Goal: Transaction & Acquisition: Purchase product/service

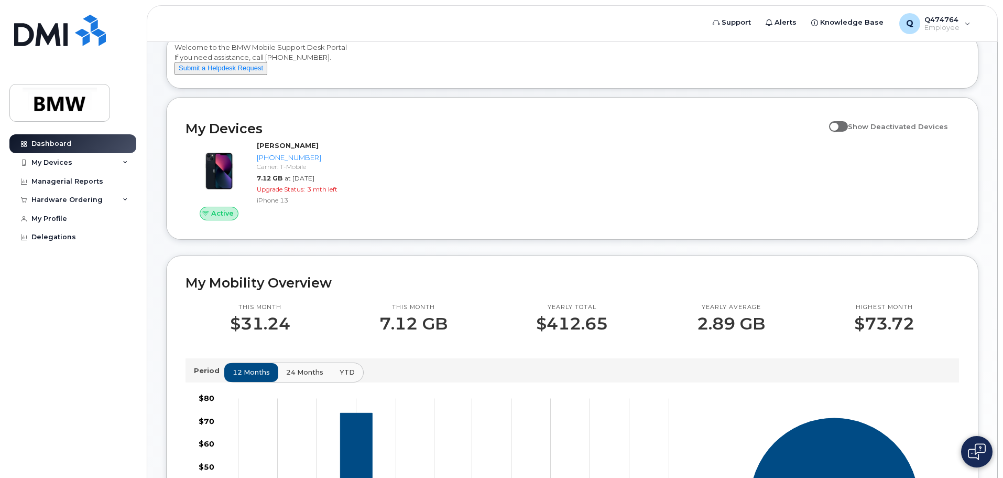
scroll to position [88, 0]
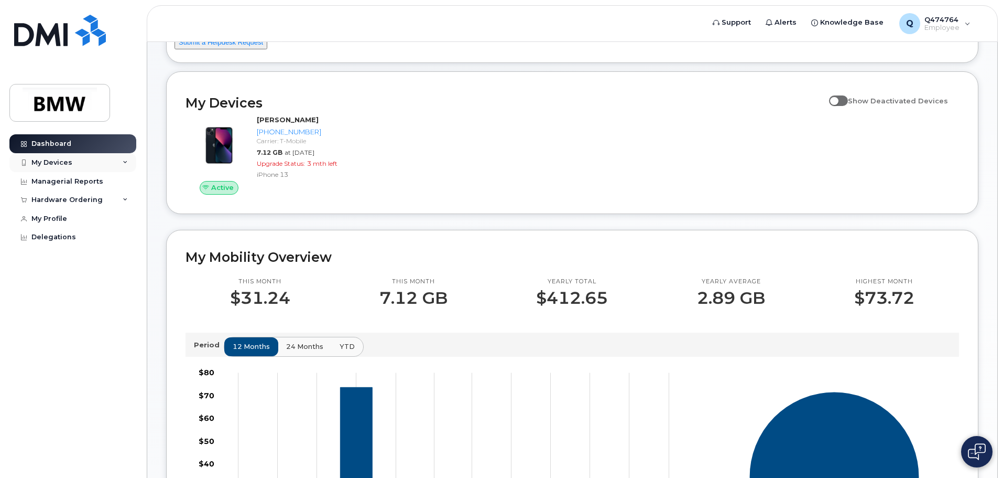
click at [114, 161] on div "My Devices" at bounding box center [72, 162] width 127 height 19
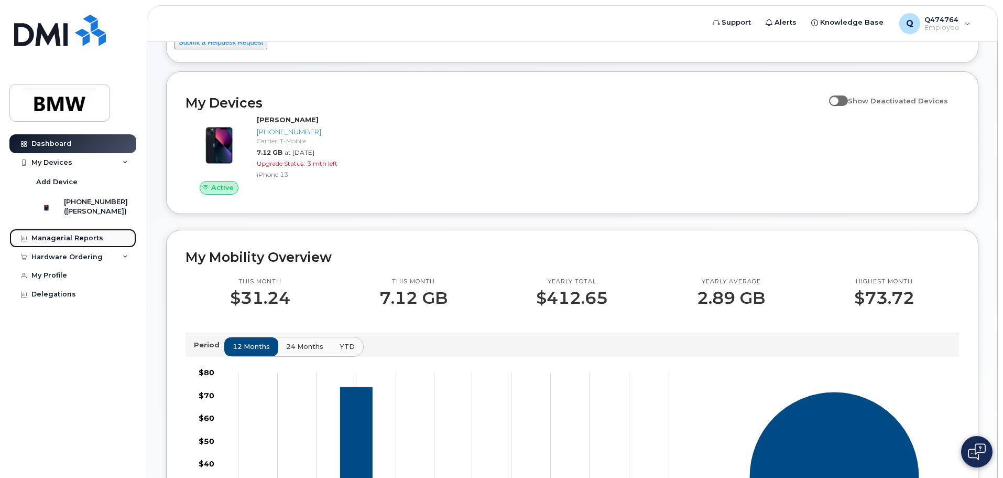
click at [80, 242] on div "Managerial Reports" at bounding box center [67, 238] width 72 height 8
click at [90, 261] on div "Hardware Ordering" at bounding box center [66, 257] width 71 height 8
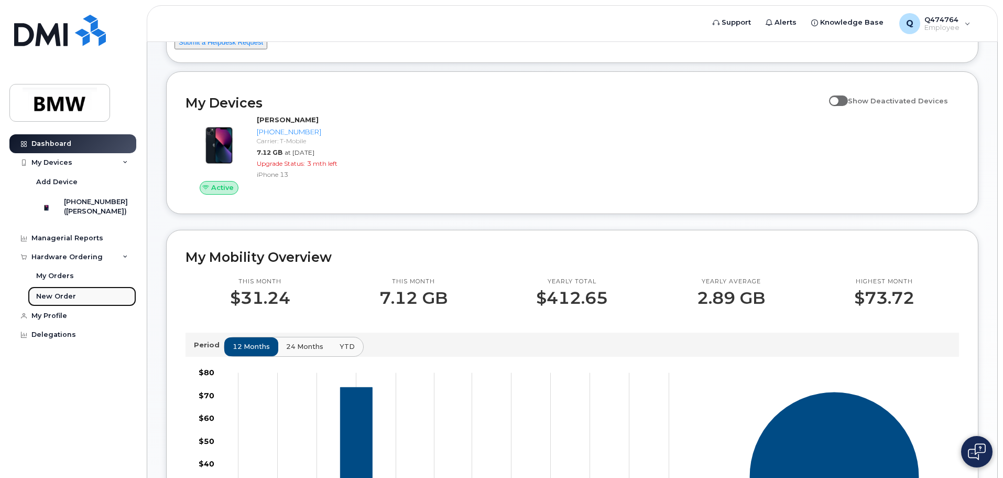
click at [55, 301] on div "New Order" at bounding box center [56, 295] width 40 height 9
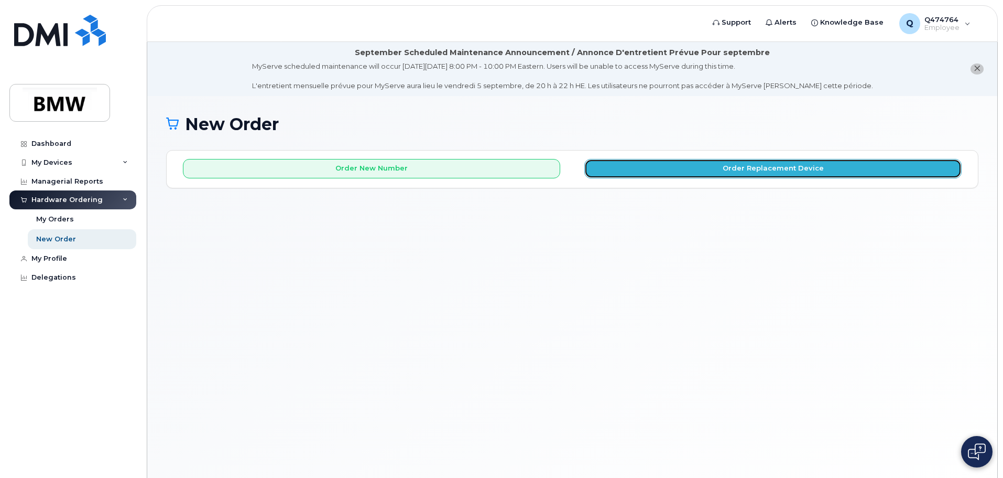
click at [712, 159] on button "Order Replacement Device" at bounding box center [773, 168] width 377 height 19
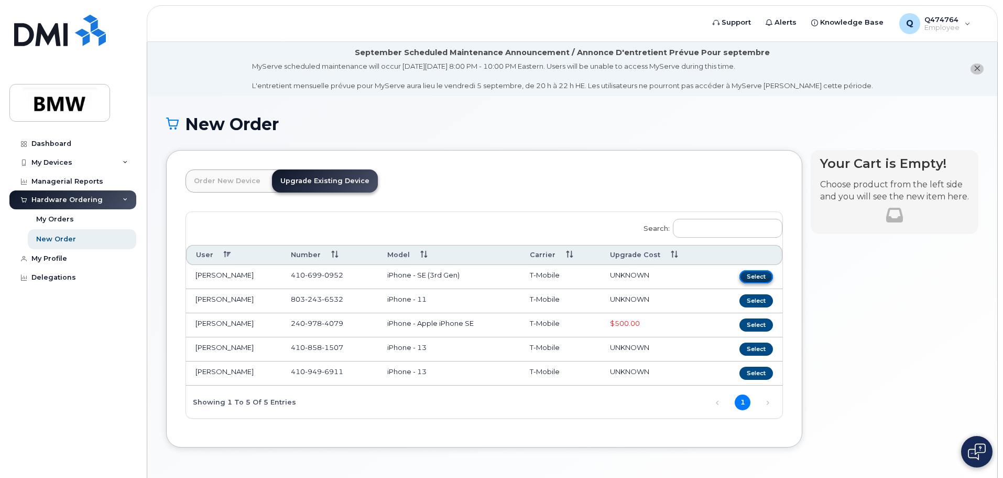
click at [758, 276] on button "Select" at bounding box center [757, 276] width 34 height 13
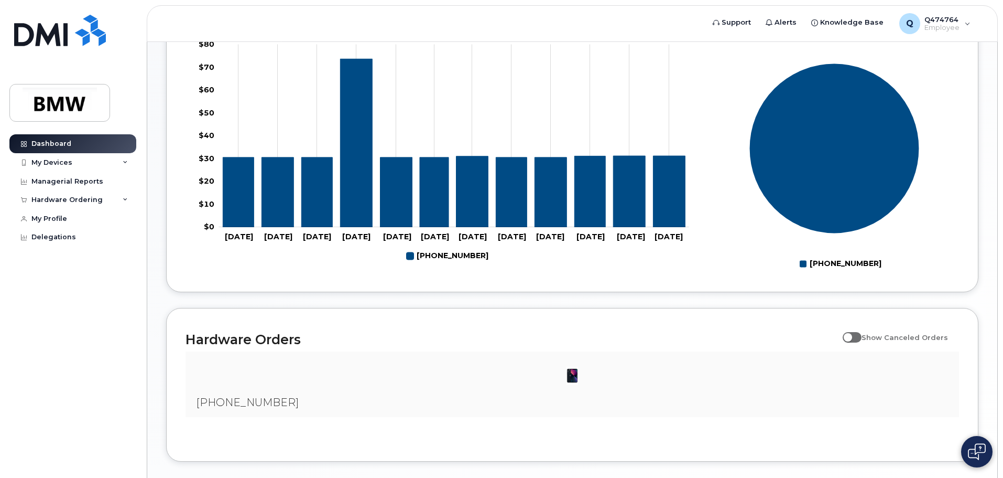
scroll to position [477, 0]
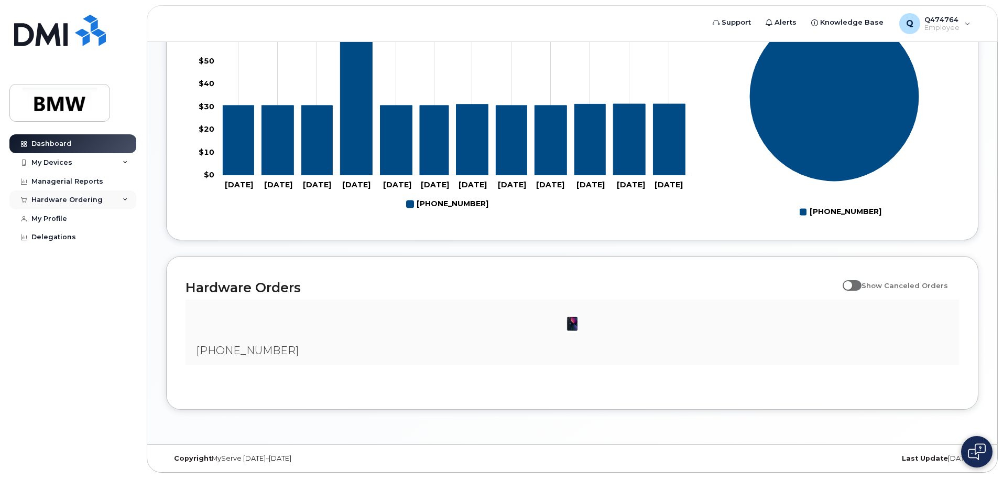
click at [107, 199] on div "Hardware Ordering" at bounding box center [72, 199] width 127 height 19
click at [59, 234] on link "New Order" at bounding box center [82, 239] width 109 height 20
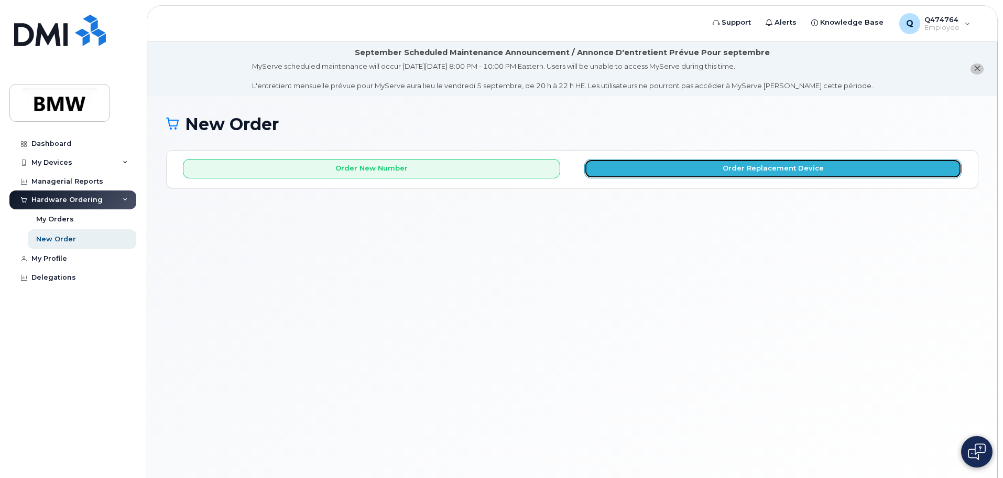
click at [737, 167] on button "Order Replacement Device" at bounding box center [773, 168] width 377 height 19
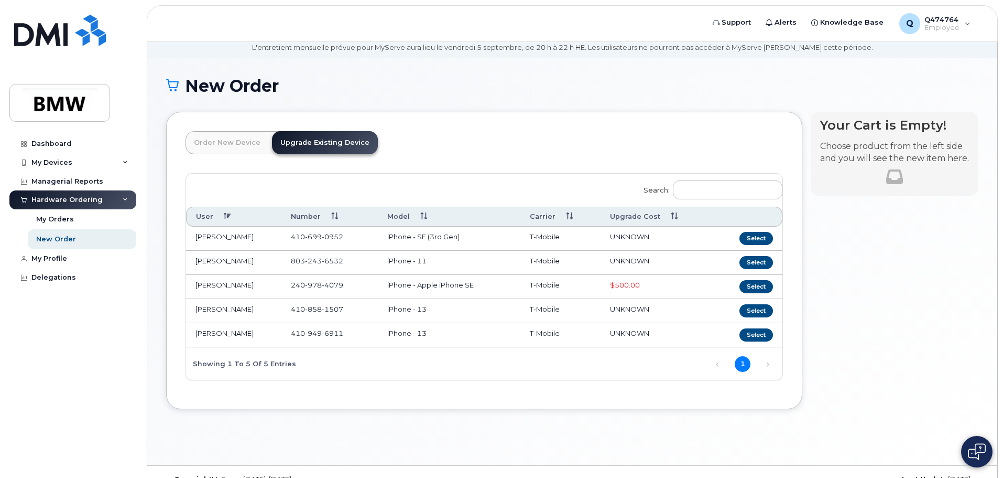
scroll to position [59, 0]
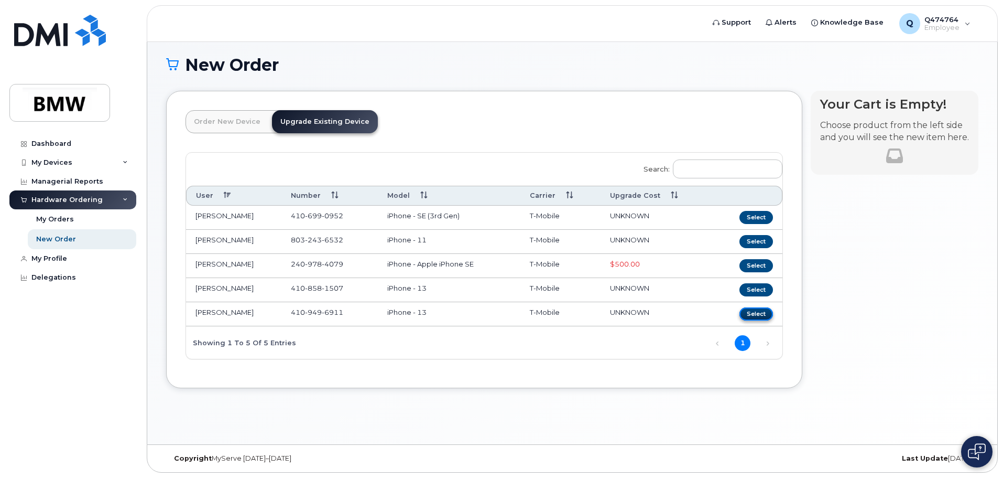
click at [756, 318] on button "Select" at bounding box center [757, 313] width 34 height 13
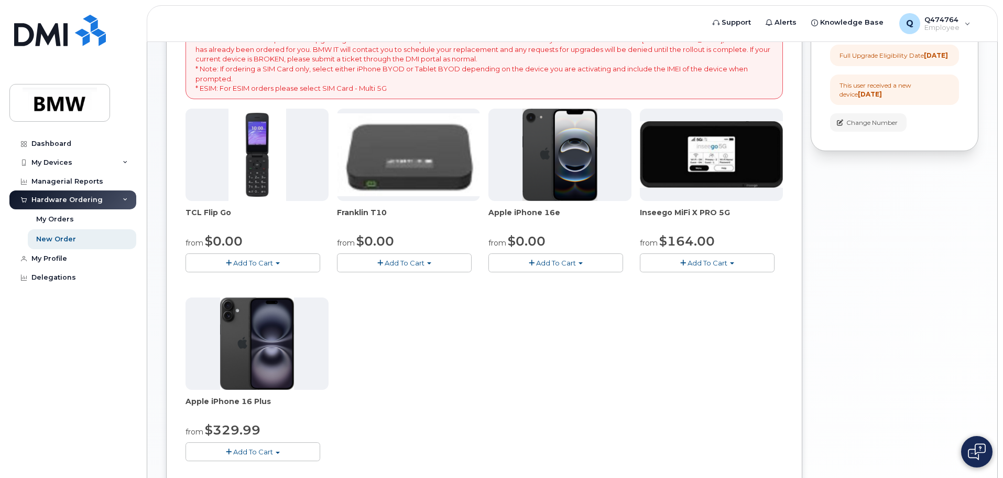
scroll to position [234, 0]
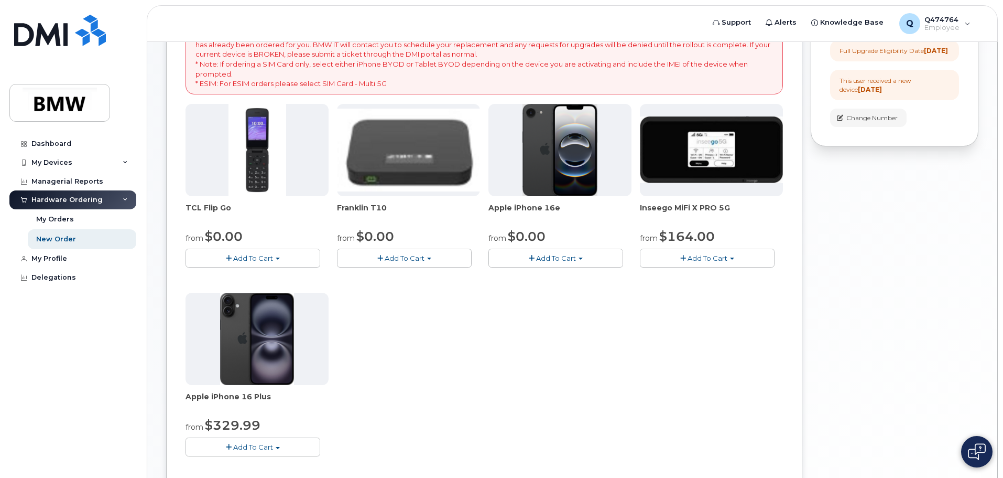
click at [580, 256] on button "Add To Cart" at bounding box center [556, 257] width 135 height 18
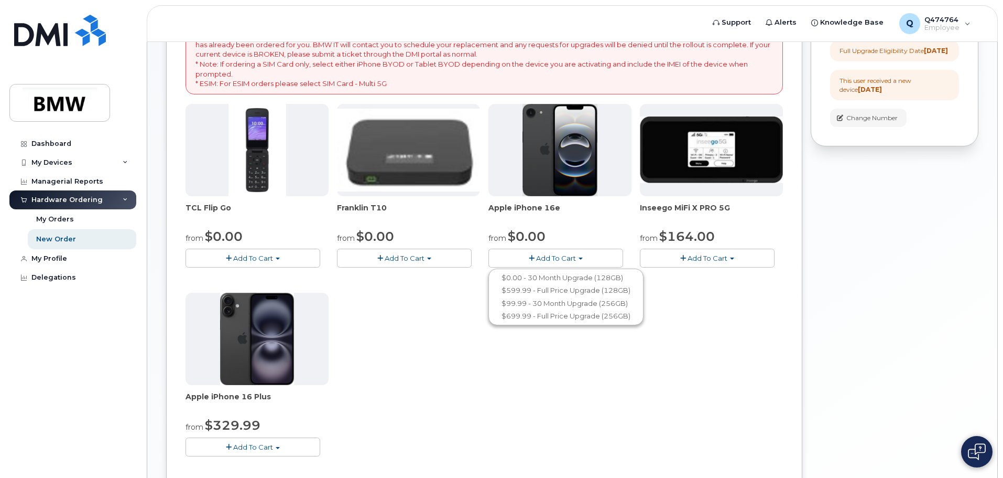
click at [697, 317] on div "TCL Flip Go from $0.00 Add To Cart $0.00 - 30 month Upgrade $96.00 - Full Price…" at bounding box center [485, 288] width 598 height 369
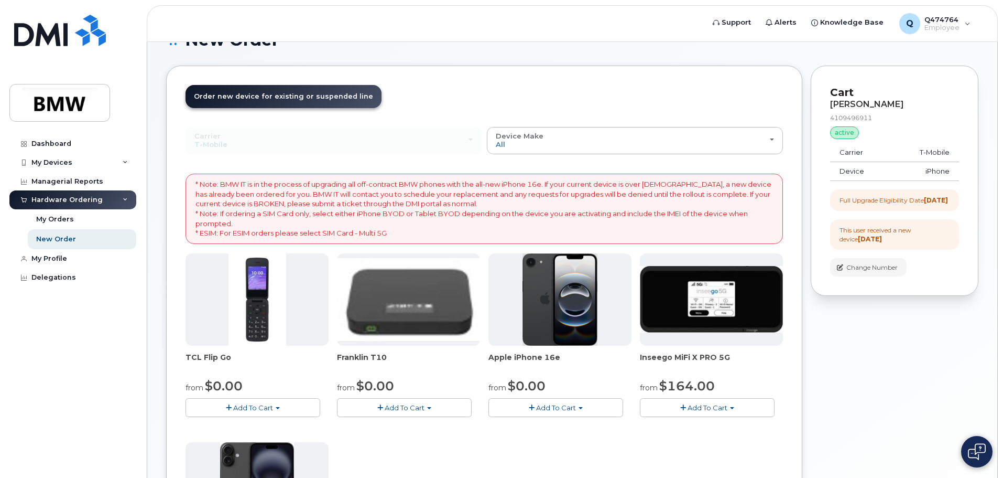
scroll to position [59, 0]
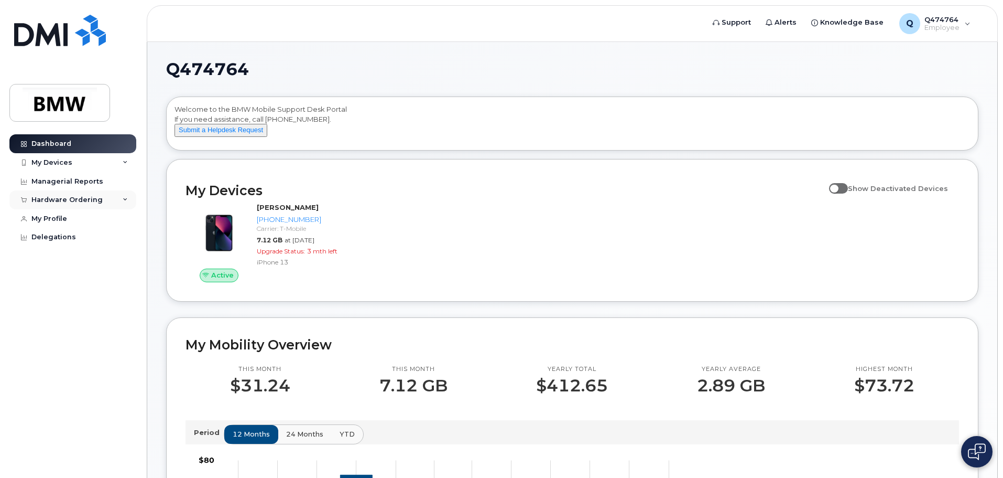
click at [131, 199] on div "Hardware Ordering" at bounding box center [72, 199] width 127 height 19
click at [60, 233] on link "New Order" at bounding box center [82, 239] width 109 height 20
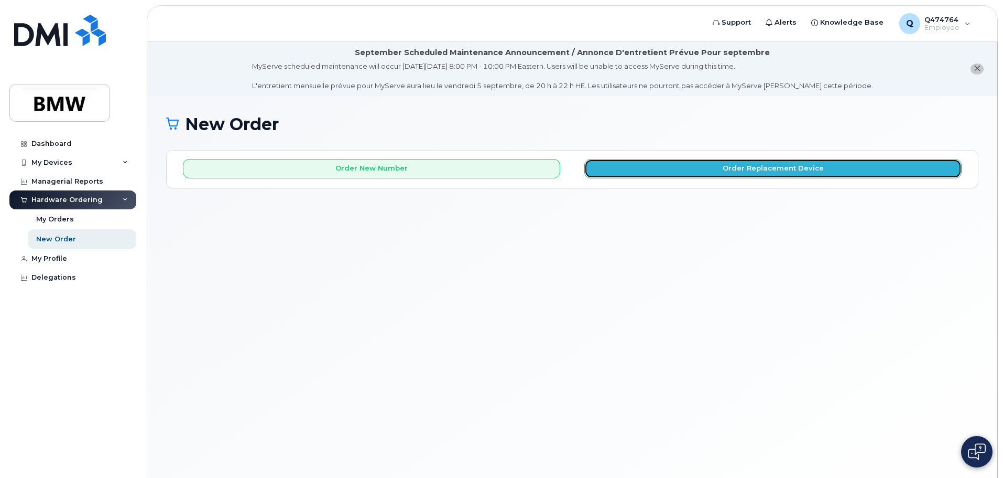
click at [696, 172] on button "Order Replacement Device" at bounding box center [773, 168] width 377 height 19
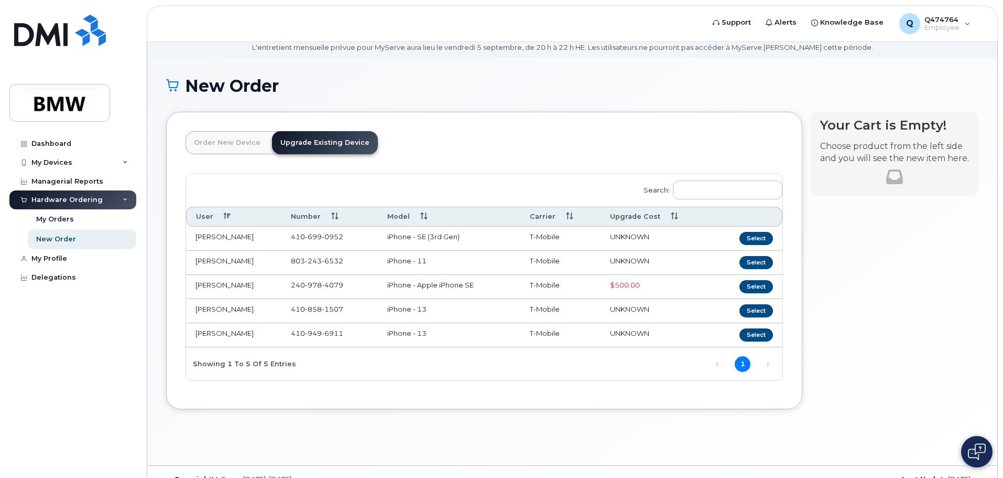
scroll to position [59, 0]
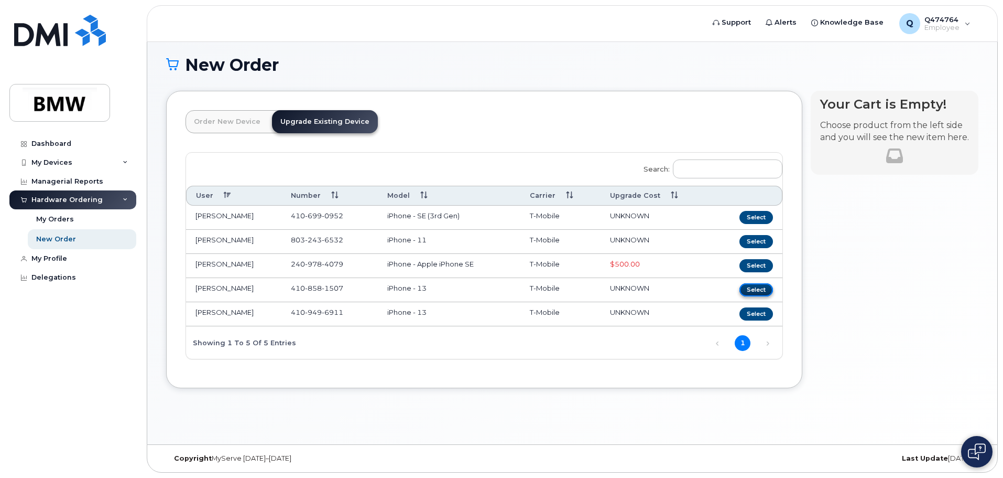
click at [751, 288] on button "Select" at bounding box center [757, 289] width 34 height 13
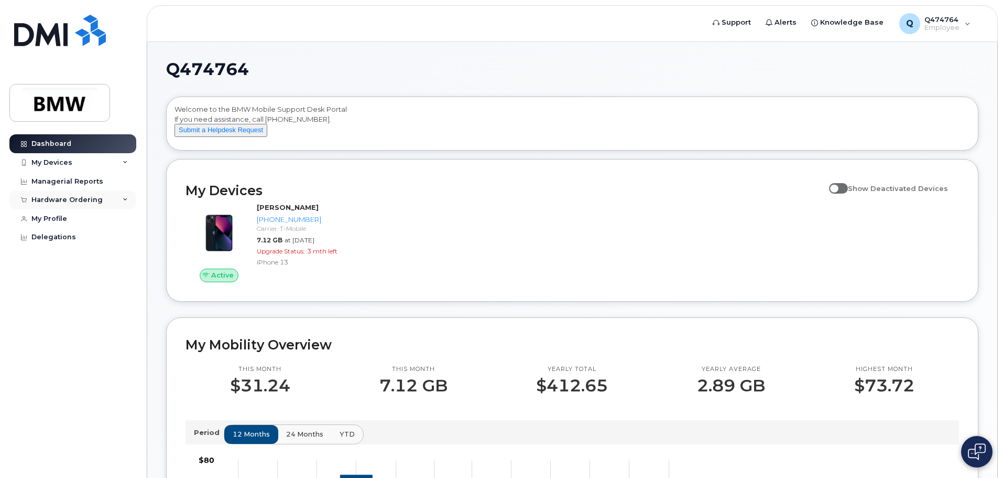
click at [128, 198] on div "Hardware Ordering" at bounding box center [72, 199] width 127 height 19
click at [57, 235] on div "New Order" at bounding box center [56, 238] width 40 height 9
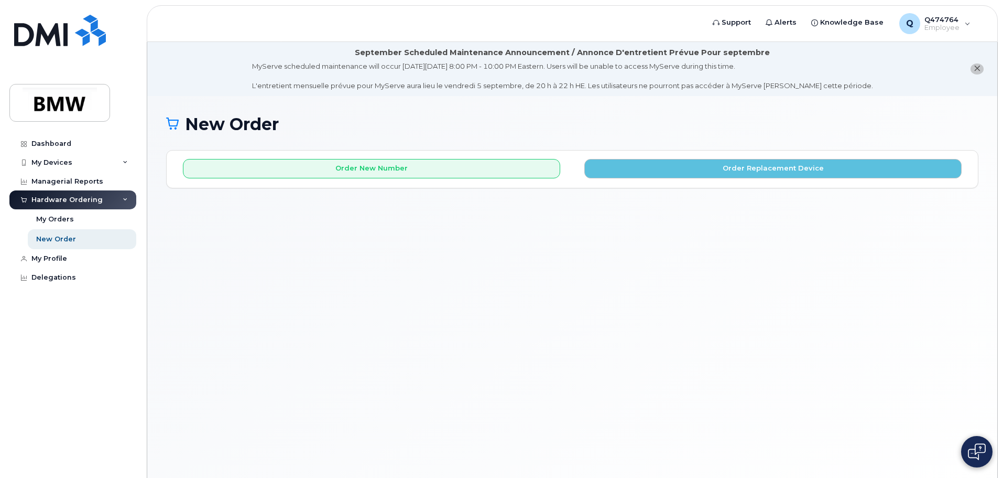
click at [736, 179] on div "Order New Number Order Replacement Device Please choose the carrier to which yo…" at bounding box center [573, 168] width 812 height 37
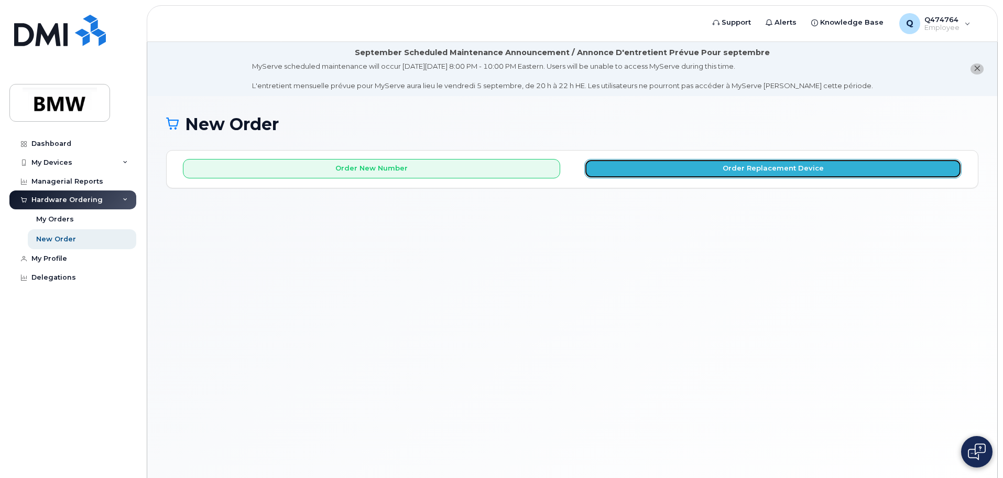
click at [737, 171] on button "Order Replacement Device" at bounding box center [773, 168] width 377 height 19
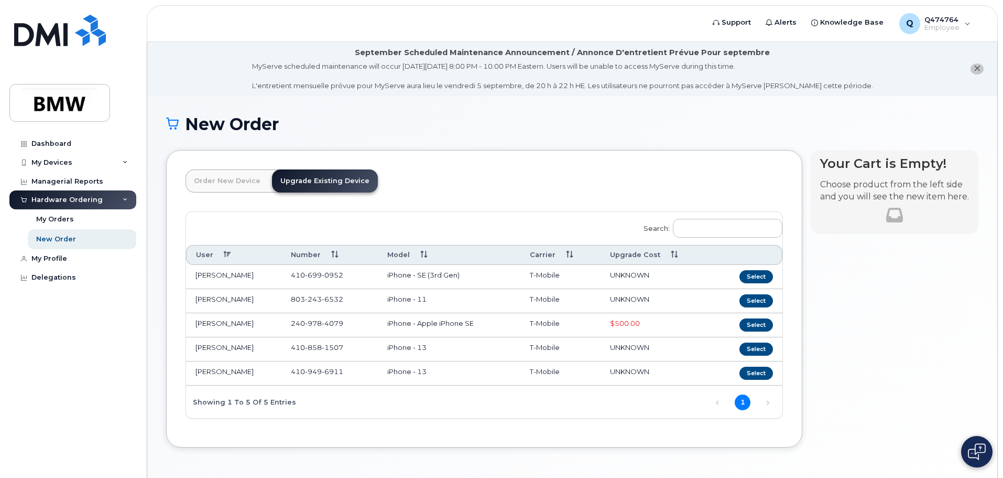
scroll to position [59, 0]
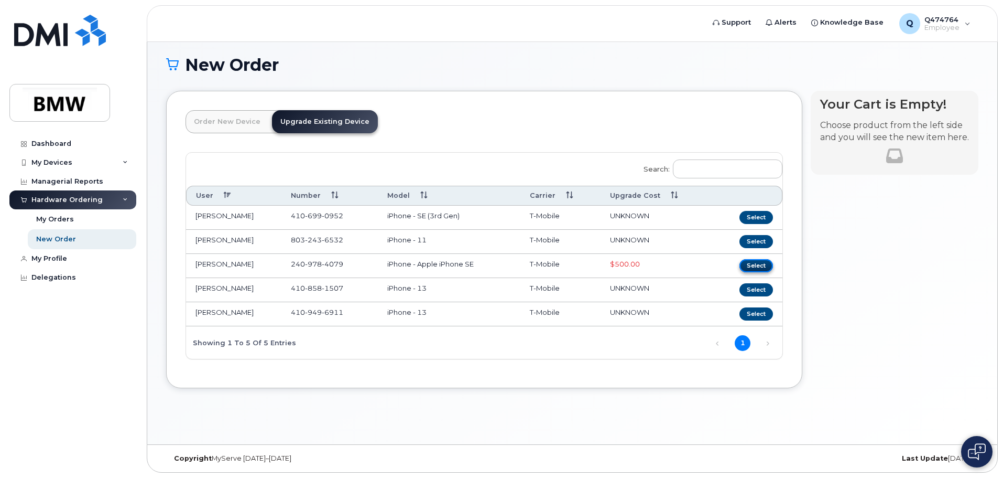
click at [750, 265] on button "Select" at bounding box center [757, 265] width 34 height 13
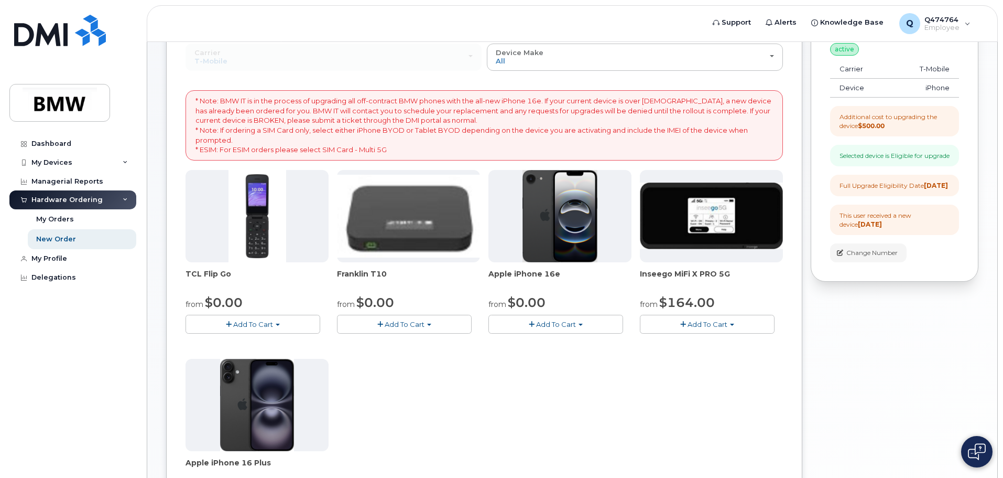
scroll to position [147, 0]
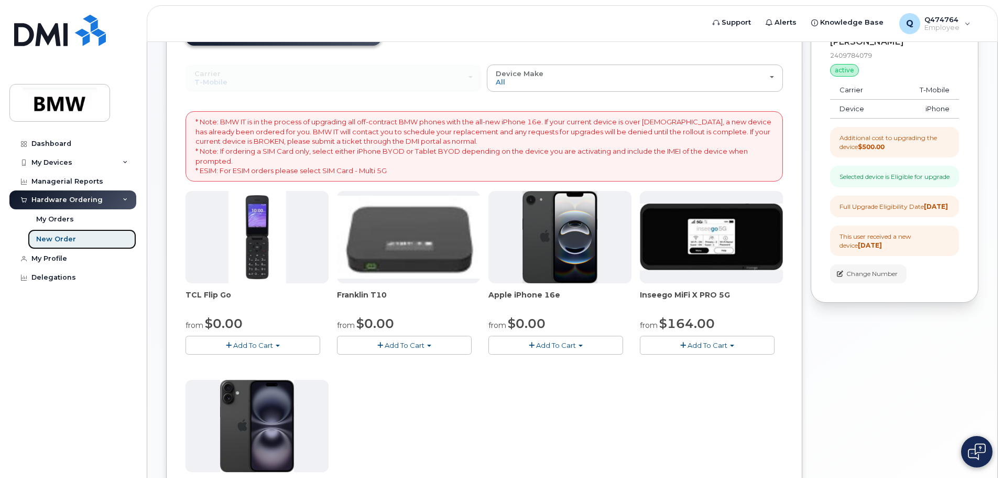
click at [58, 237] on div "New Order" at bounding box center [56, 238] width 40 height 9
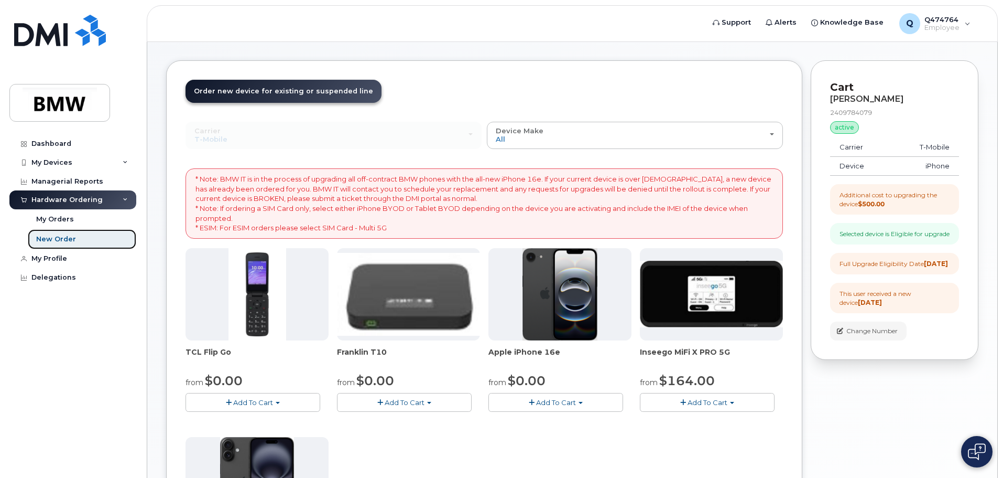
scroll to position [0, 0]
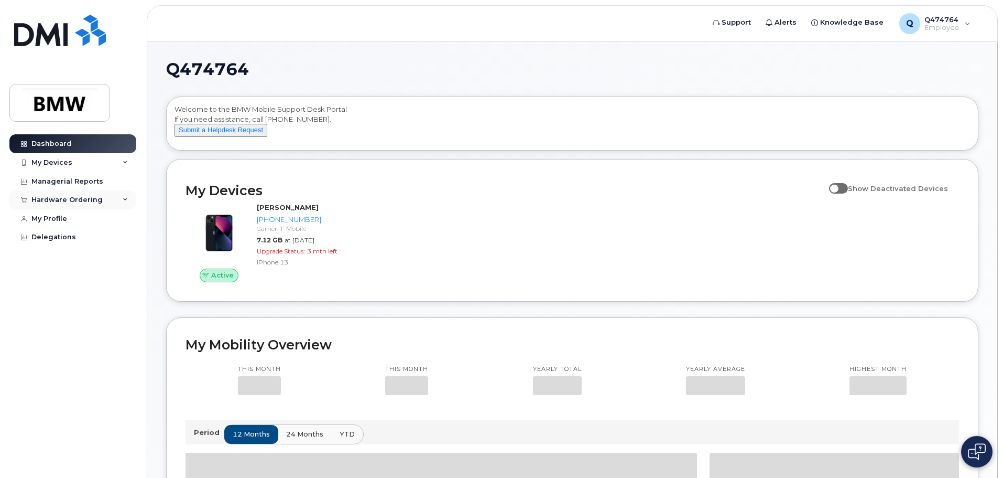
click at [92, 195] on div "Hardware Ordering" at bounding box center [72, 199] width 127 height 19
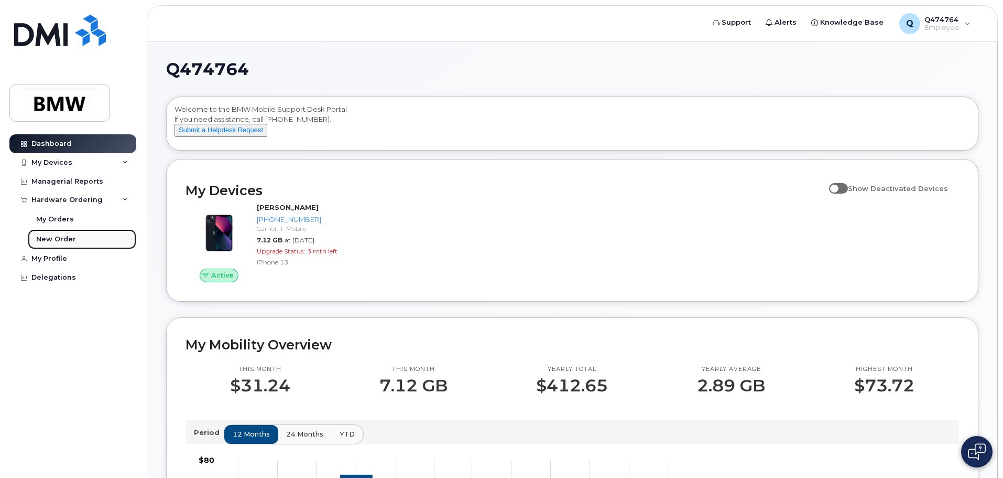
click at [59, 232] on link "New Order" at bounding box center [82, 239] width 109 height 20
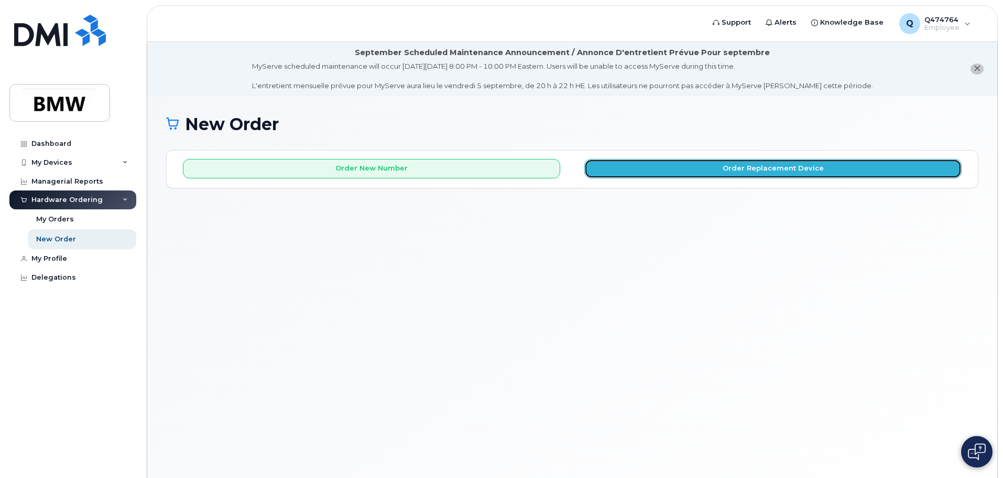
click at [709, 165] on button "Order Replacement Device" at bounding box center [773, 168] width 377 height 19
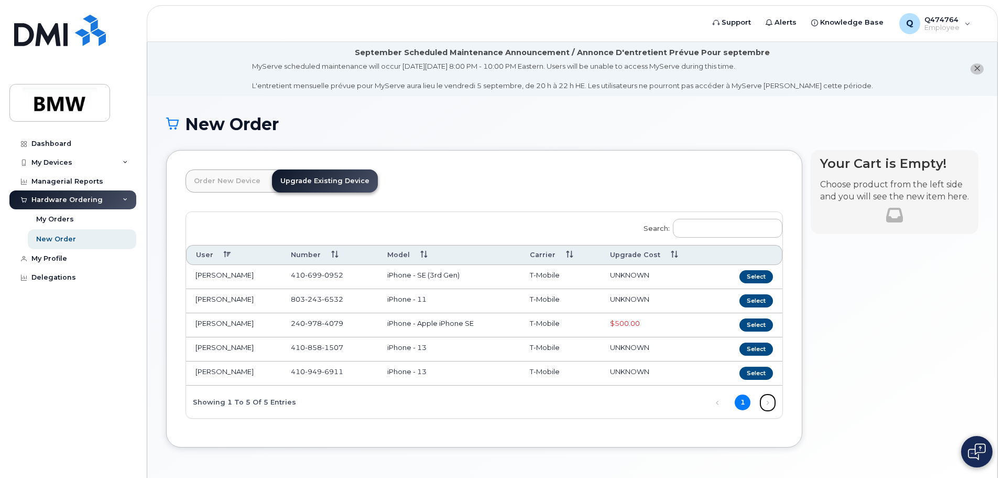
click at [764, 403] on link "Next" at bounding box center [768, 402] width 16 height 16
click at [209, 177] on link "Order New Device" at bounding box center [227, 180] width 83 height 23
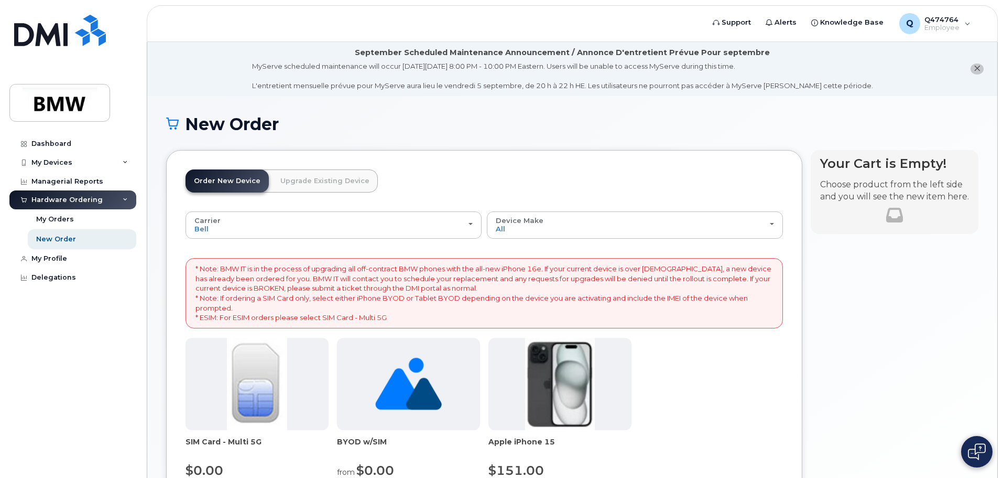
scroll to position [88, 0]
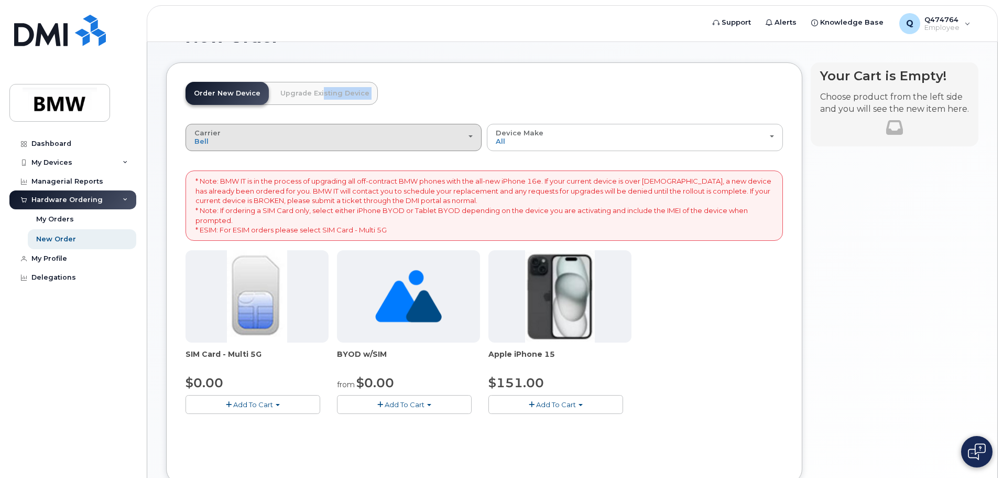
drag, startPoint x: 318, startPoint y: 91, endPoint x: 437, endPoint y: 143, distance: 130.0
click at [399, 147] on div "Order New Device Upgrade Existing Device Order new device and new line Order ne…" at bounding box center [484, 272] width 636 height 421
click at [441, 142] on div "Carrier Bell T-Mobile" at bounding box center [333, 137] width 278 height 16
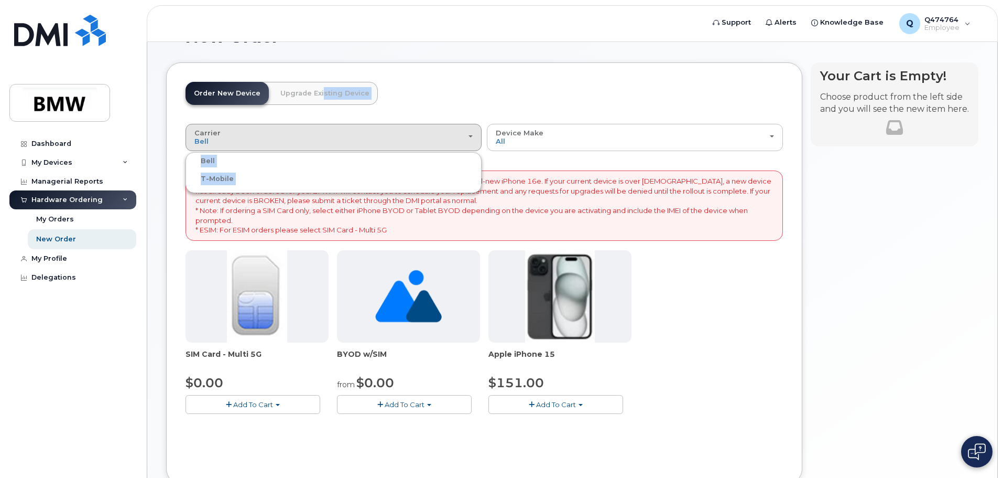
click at [220, 177] on label "T-Mobile" at bounding box center [211, 178] width 46 height 13
click at [0, 0] on input "T-Mobile" at bounding box center [0, 0] width 0 height 0
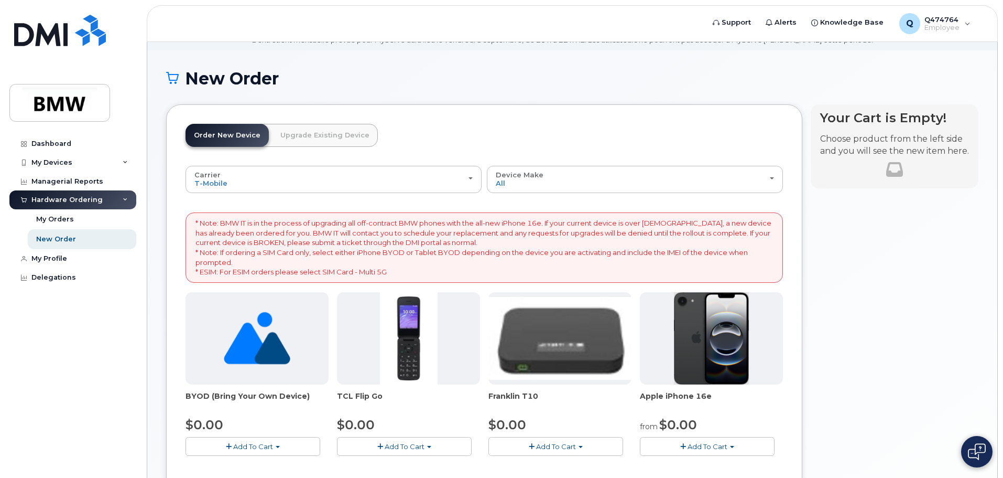
scroll to position [0, 0]
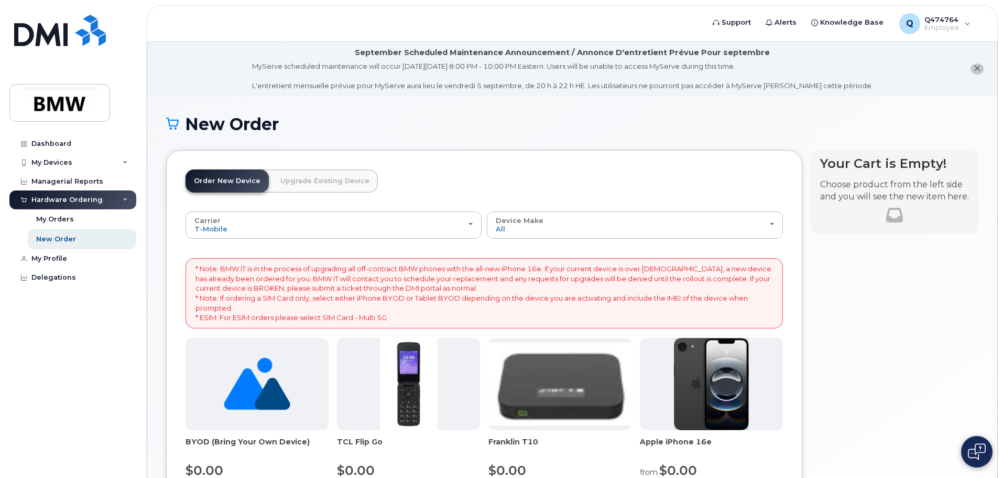
click at [310, 175] on link "Upgrade Existing Device" at bounding box center [325, 180] width 106 height 23
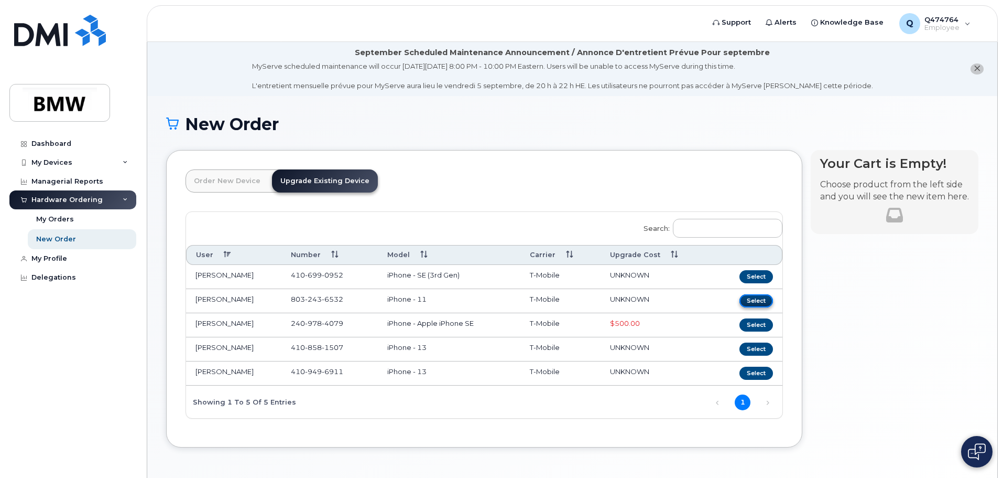
click at [760, 299] on button "Select" at bounding box center [757, 300] width 34 height 13
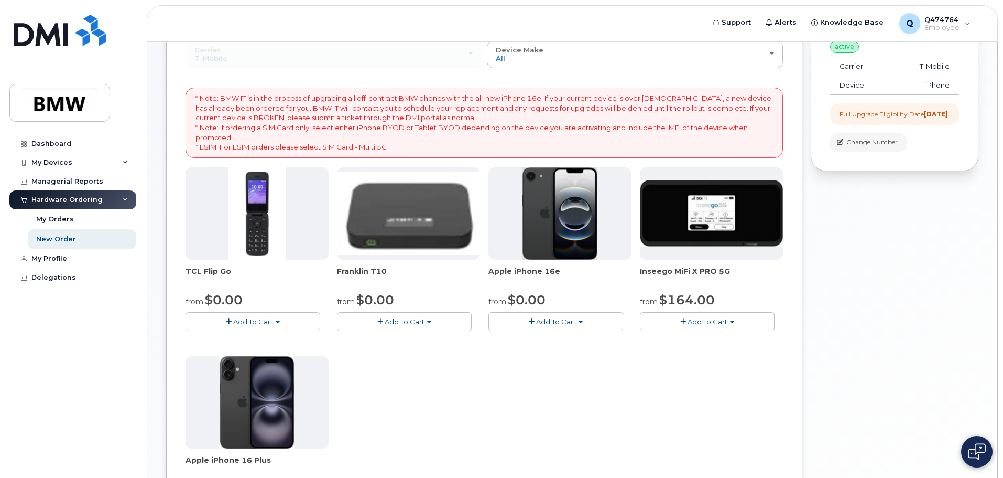
scroll to position [175, 0]
